Goal: Task Accomplishment & Management: Use online tool/utility

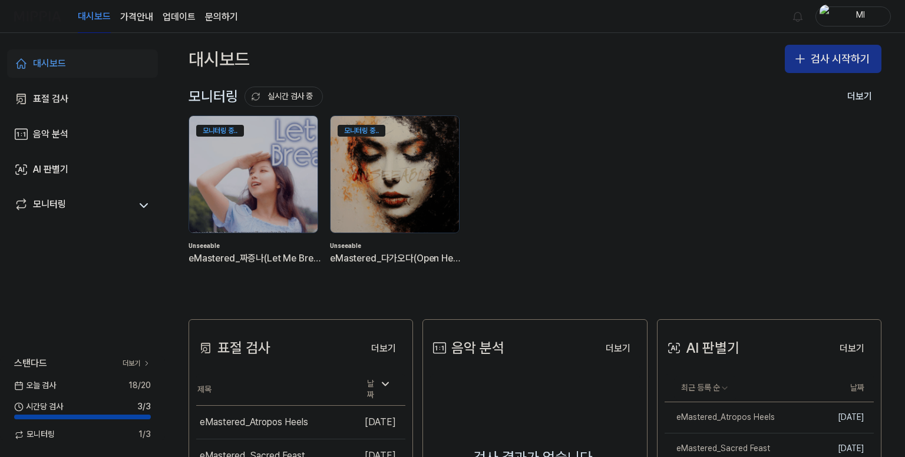
click at [831, 59] on button "검사 시작하기" at bounding box center [832, 59] width 97 height 28
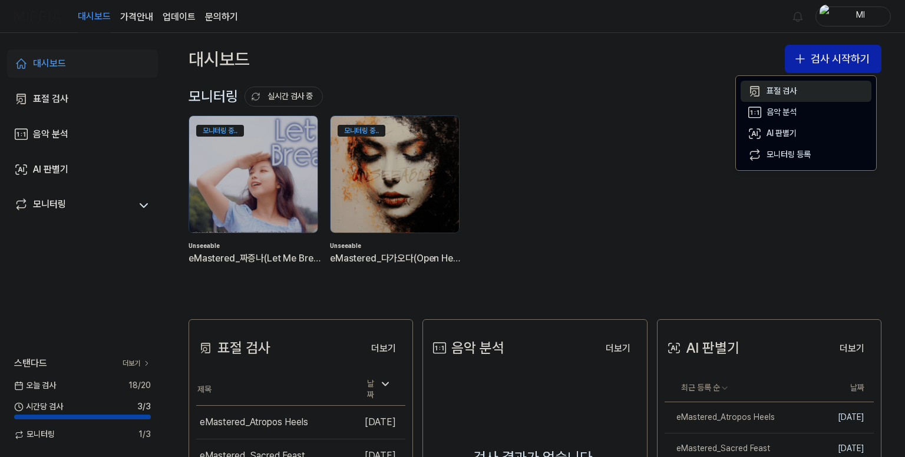
click at [793, 91] on div "표절 검사" at bounding box center [781, 91] width 30 height 12
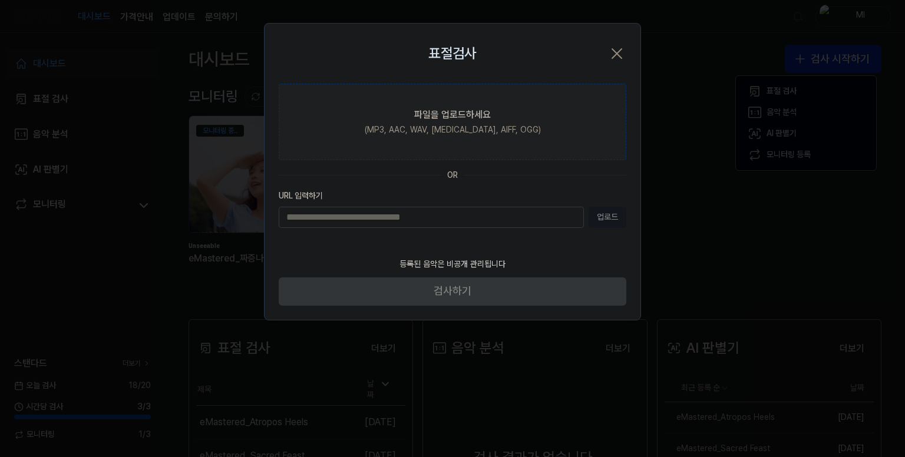
click at [476, 121] on div "파일을 업로드하세요" at bounding box center [452, 115] width 77 height 14
click at [0, 0] on input "파일을 업로드하세요 (MP3, AAC, WAV, [MEDICAL_DATA], AIFF, OGG)" at bounding box center [0, 0] width 0 height 0
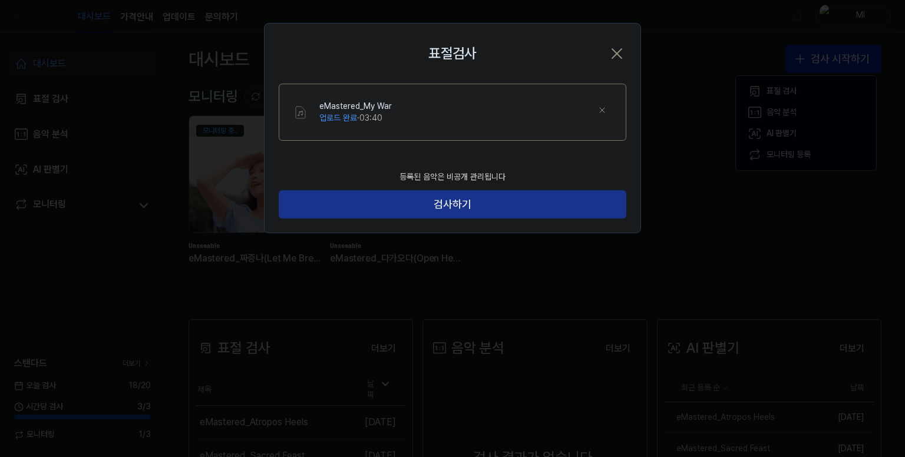
click at [508, 198] on button "검사하기" at bounding box center [452, 204] width 347 height 28
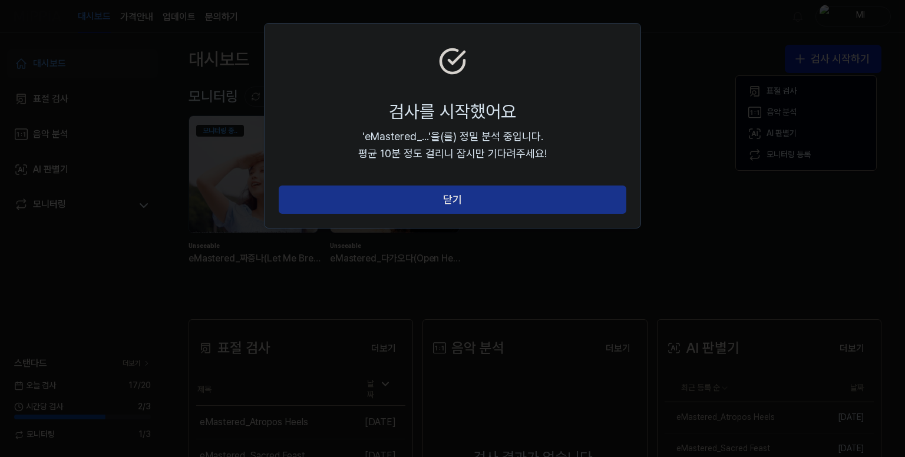
click at [473, 194] on button "닫기" at bounding box center [452, 199] width 347 height 28
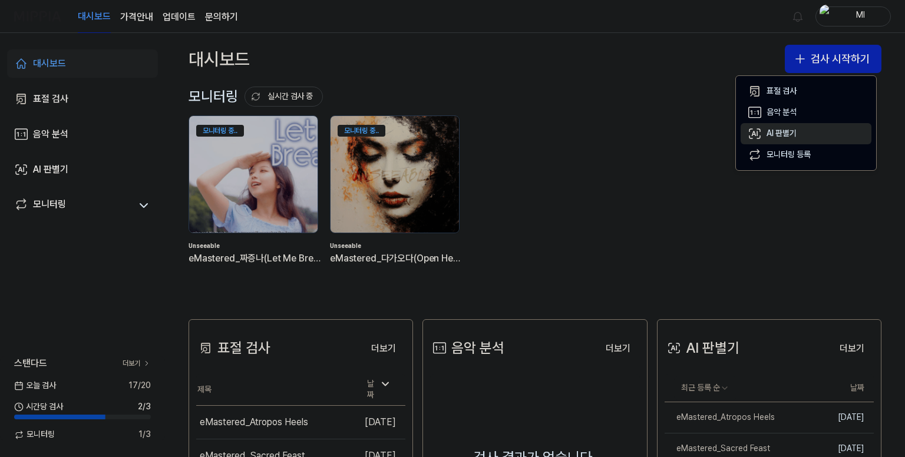
click at [787, 131] on div "AI 판별기" at bounding box center [781, 134] width 30 height 12
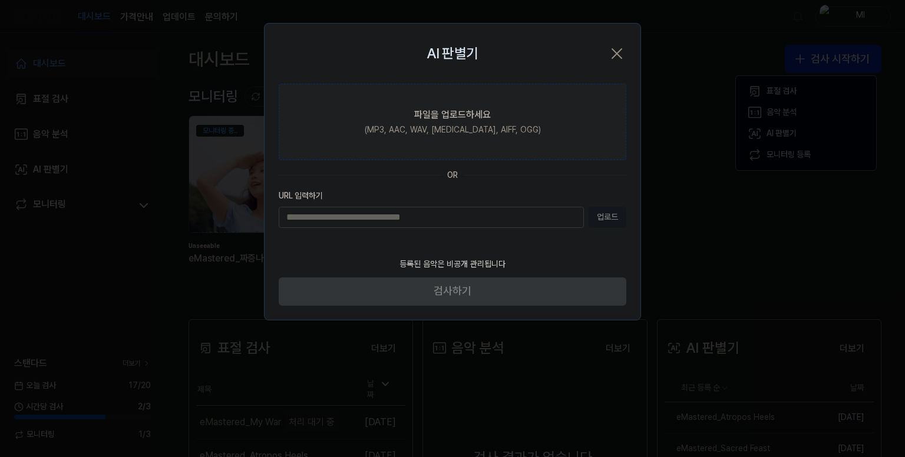
click at [458, 114] on div "파일을 업로드하세요" at bounding box center [452, 115] width 77 height 14
click at [0, 0] on input "파일을 업로드하세요 (MP3, AAC, WAV, [MEDICAL_DATA], AIFF, OGG)" at bounding box center [0, 0] width 0 height 0
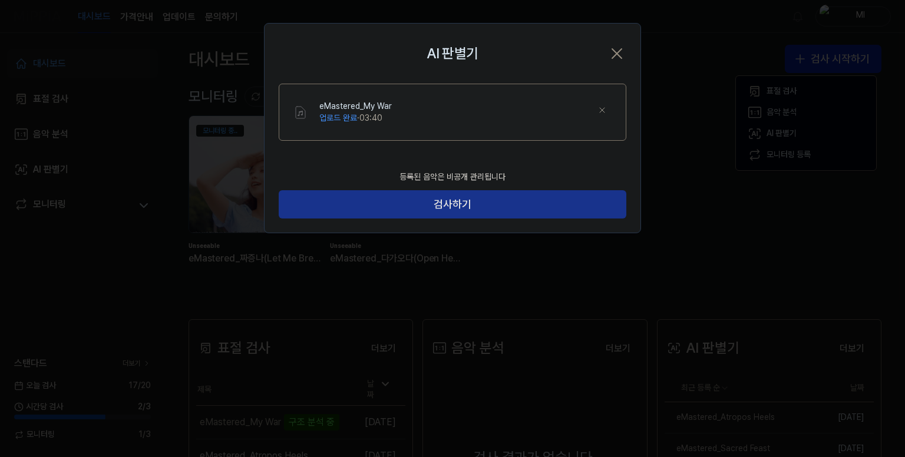
click at [513, 204] on button "검사하기" at bounding box center [452, 204] width 347 height 28
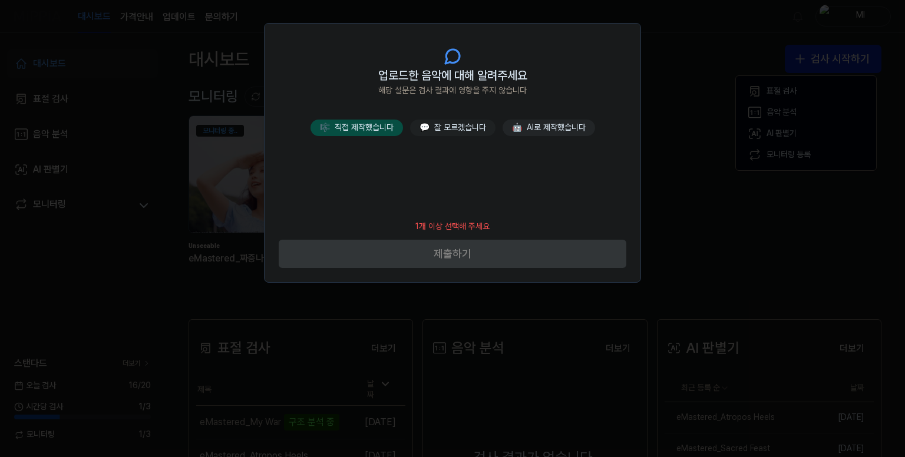
click at [379, 131] on button "🎼 직접 제작했습니다" at bounding box center [356, 128] width 92 height 16
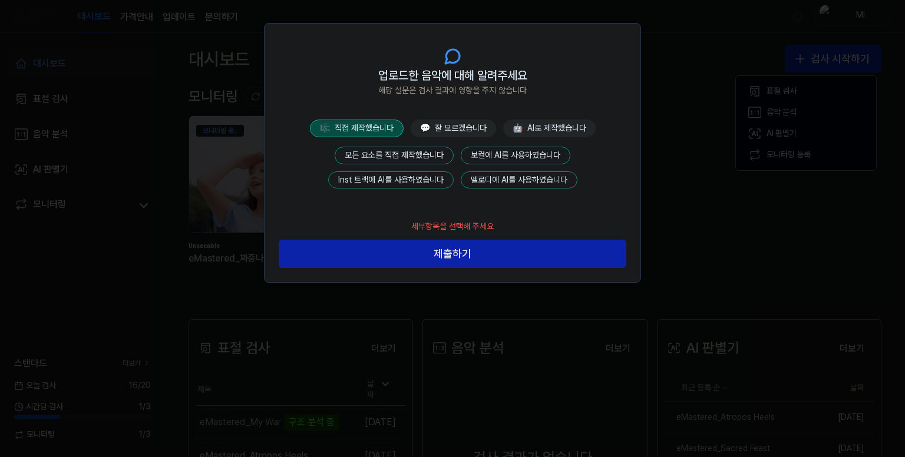
click at [407, 158] on button "모든 요소를 직접 제작했습니다" at bounding box center [393, 156] width 119 height 18
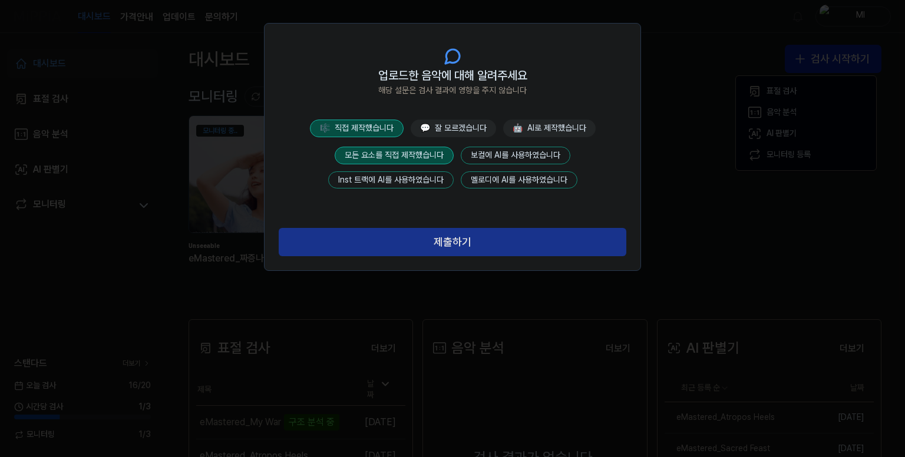
click at [481, 238] on button "제출하기" at bounding box center [452, 242] width 347 height 28
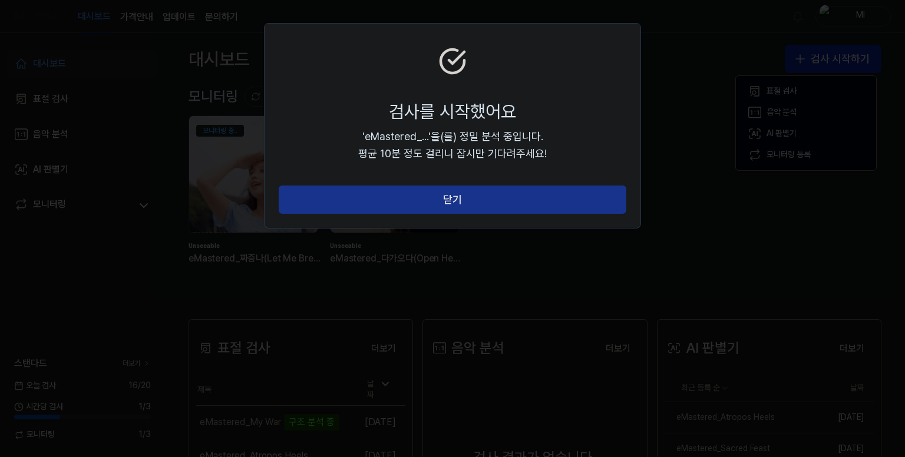
click at [462, 202] on button "닫기" at bounding box center [452, 199] width 347 height 28
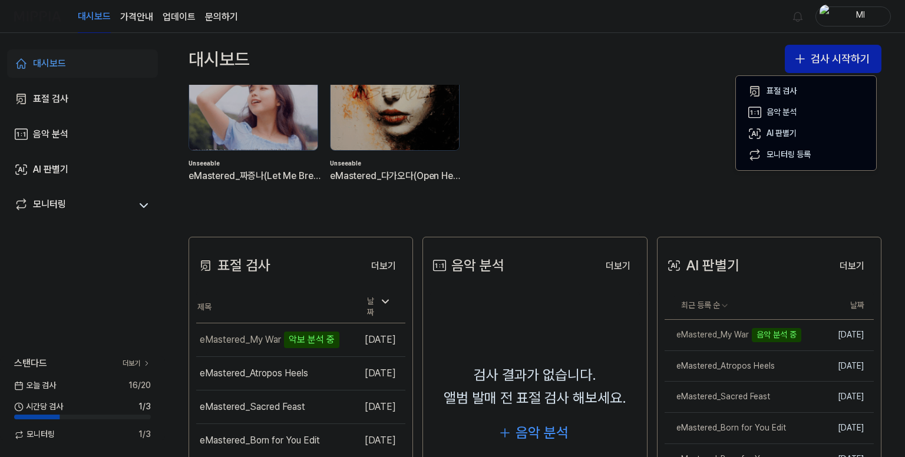
scroll to position [236, 0]
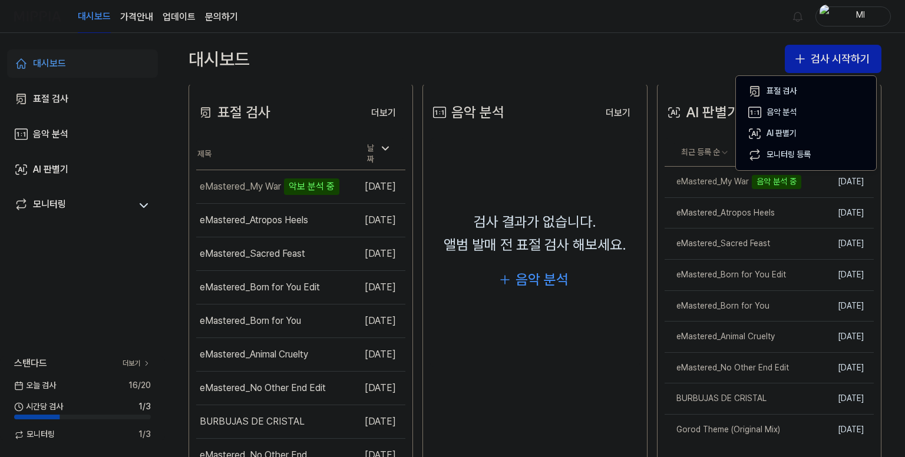
click at [648, 19] on div "대시보드 가격안내 업데이트 문의하기 Ml" at bounding box center [452, 16] width 876 height 32
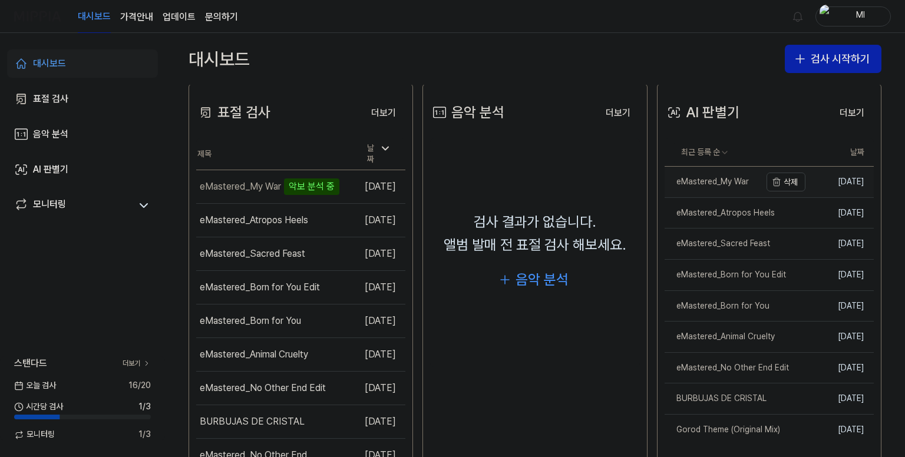
click at [702, 184] on div "eMastered_My War" at bounding box center [706, 182] width 84 height 12
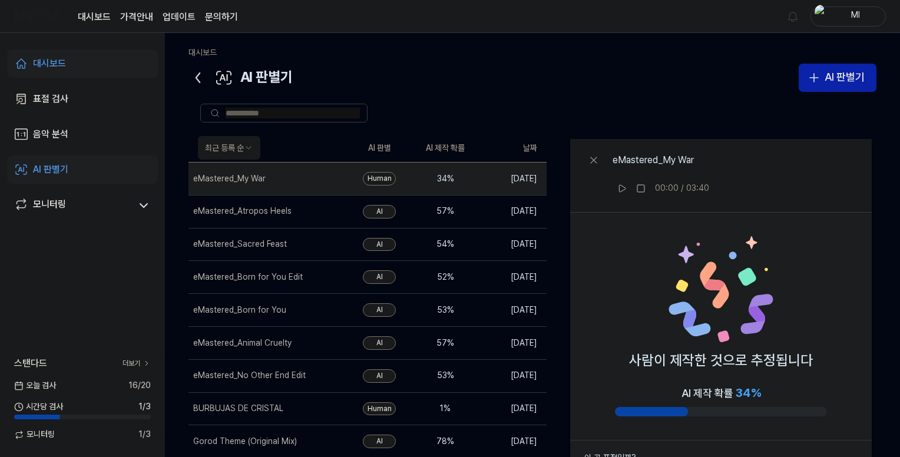
click at [198, 77] on icon at bounding box center [197, 77] width 19 height 19
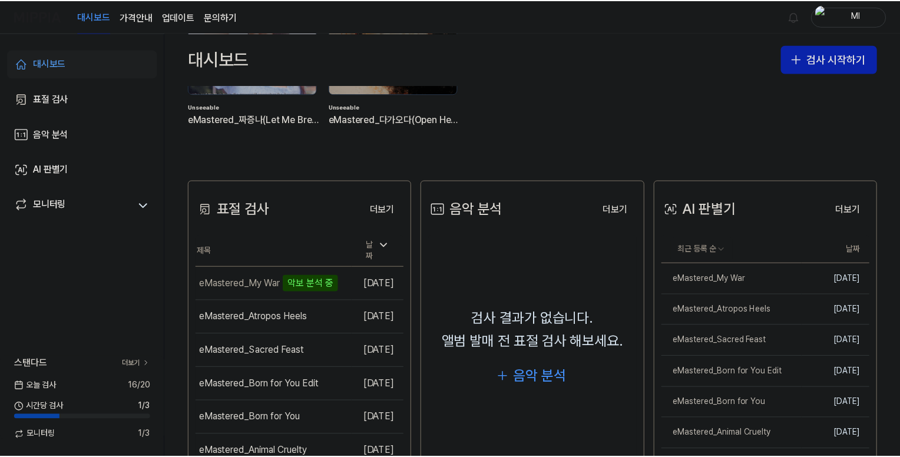
scroll to position [236, 0]
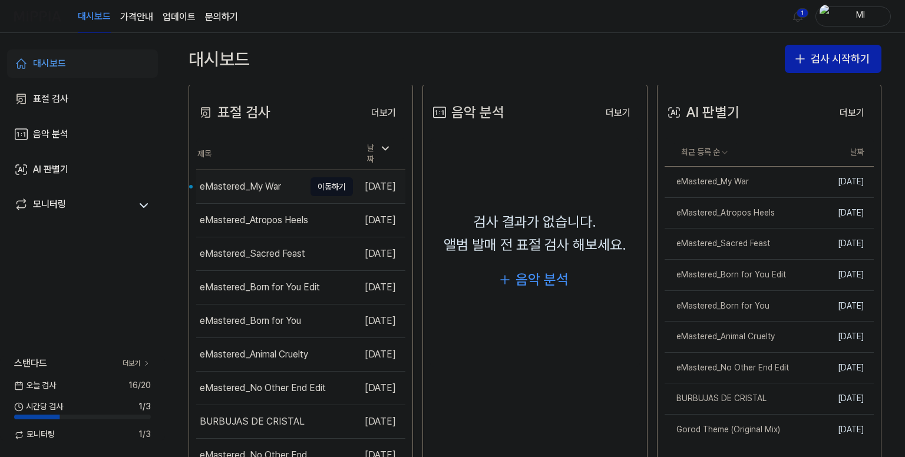
click at [263, 180] on div "eMastered_My War" at bounding box center [240, 187] width 81 height 14
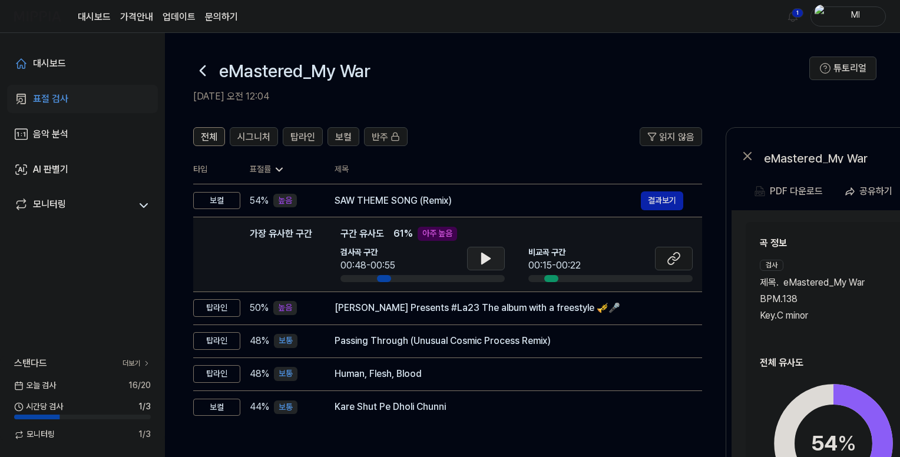
click at [483, 258] on icon at bounding box center [486, 258] width 8 height 11
click at [673, 262] on icon at bounding box center [674, 258] width 14 height 14
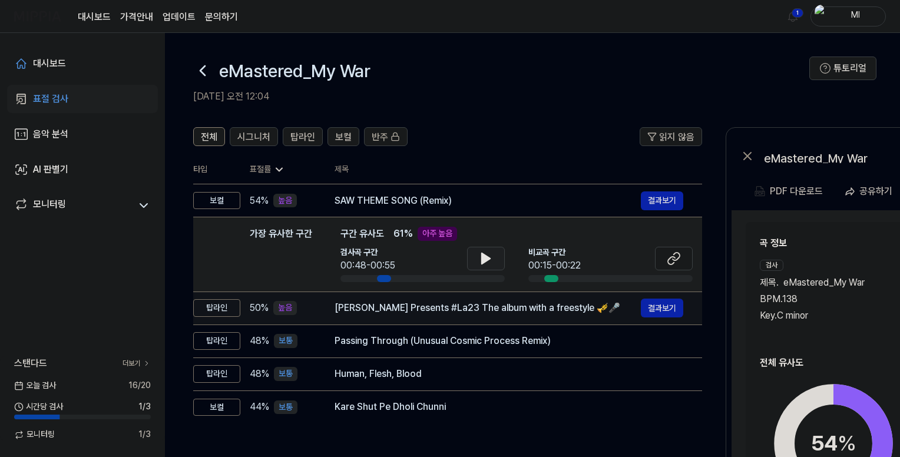
click at [462, 310] on div "[PERSON_NAME] Presents #La23 The album with a freestyle 🎺🎤" at bounding box center [487, 308] width 306 height 14
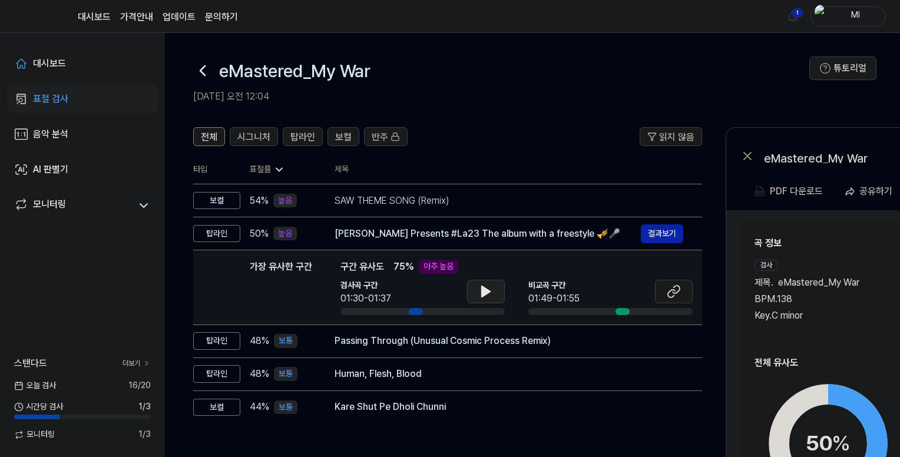
click at [484, 294] on icon at bounding box center [486, 291] width 8 height 11
click at [484, 294] on icon at bounding box center [483, 291] width 2 height 9
click at [668, 289] on icon at bounding box center [674, 291] width 14 height 14
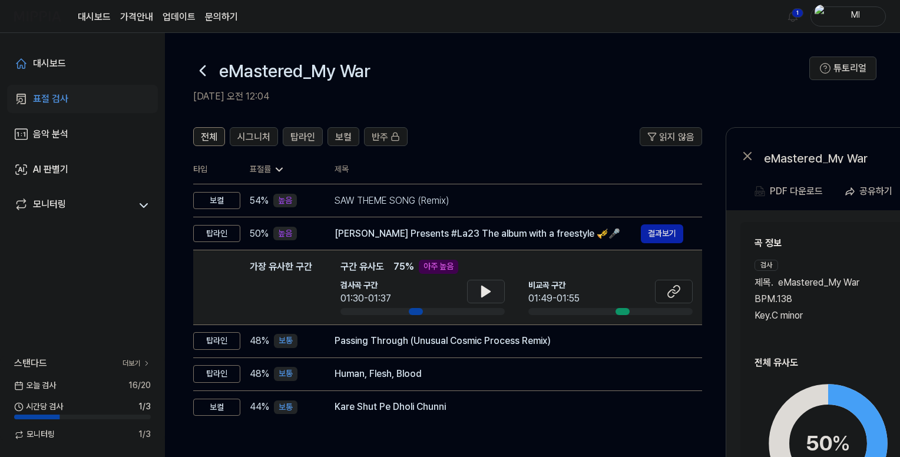
click at [296, 134] on span "탑라인" at bounding box center [302, 137] width 25 height 14
